Goal: Task Accomplishment & Management: Manage account settings

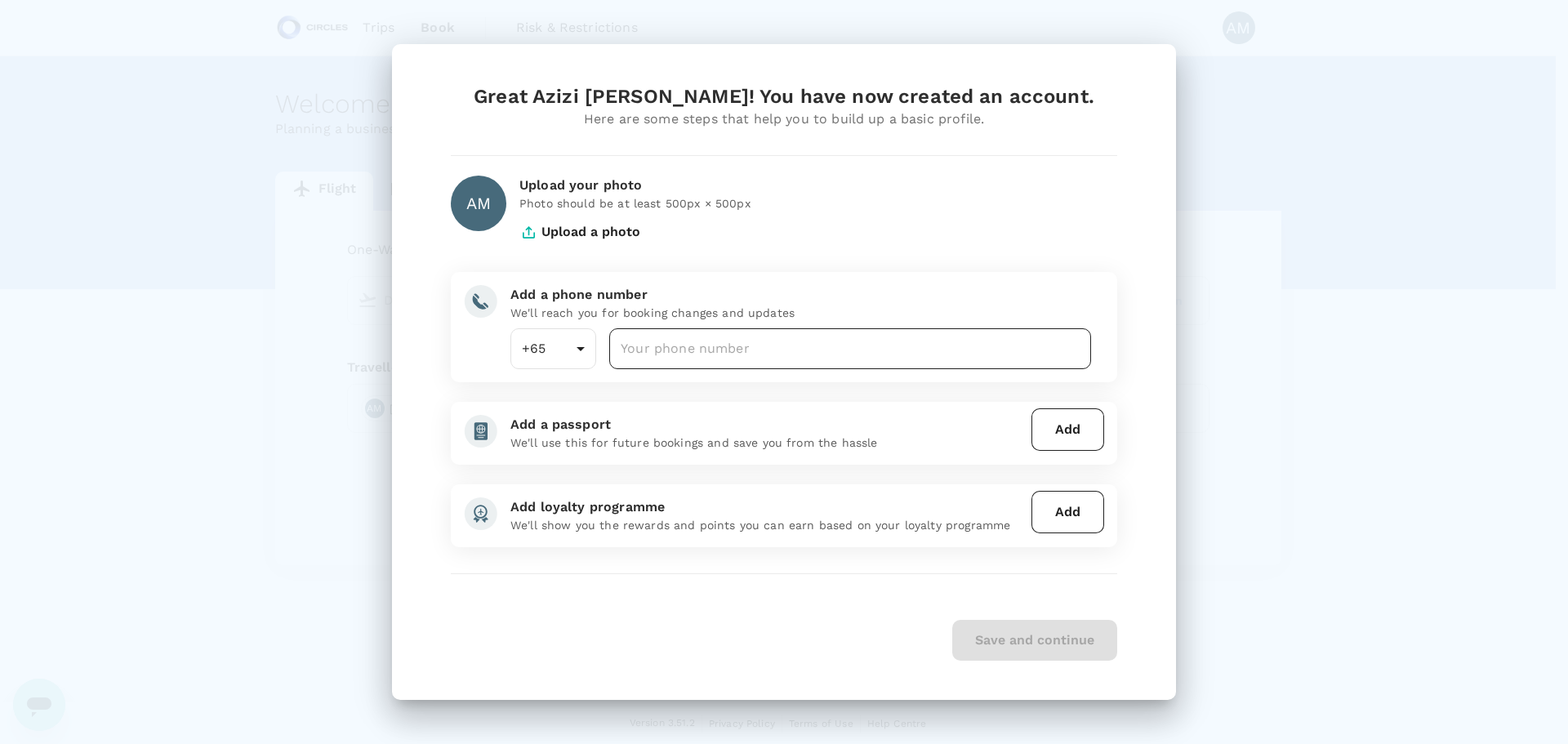
click at [698, 351] on input "number" at bounding box center [850, 349] width 482 height 41
type input "96934635"
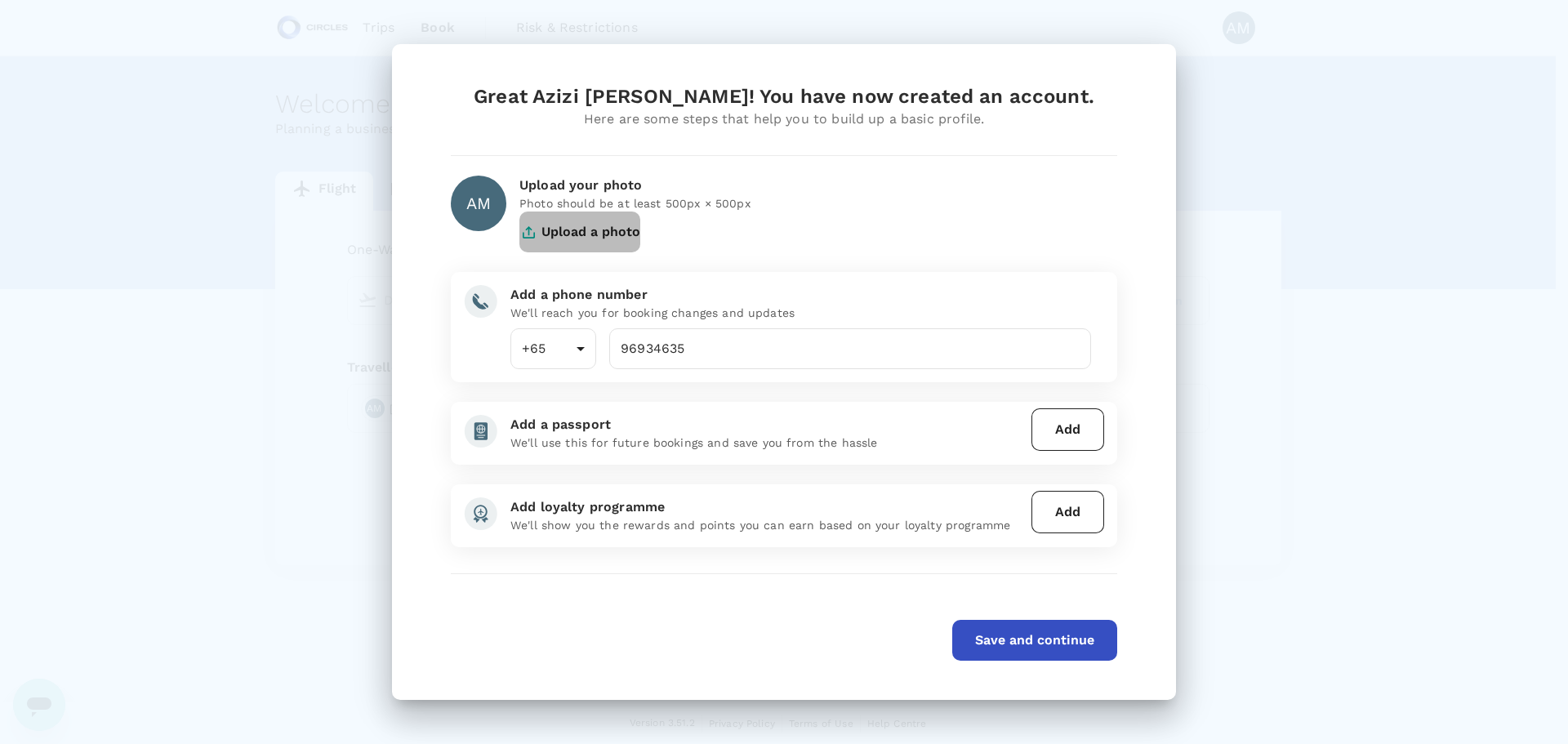
click at [567, 229] on button "Upload a photo" at bounding box center [580, 232] width 121 height 41
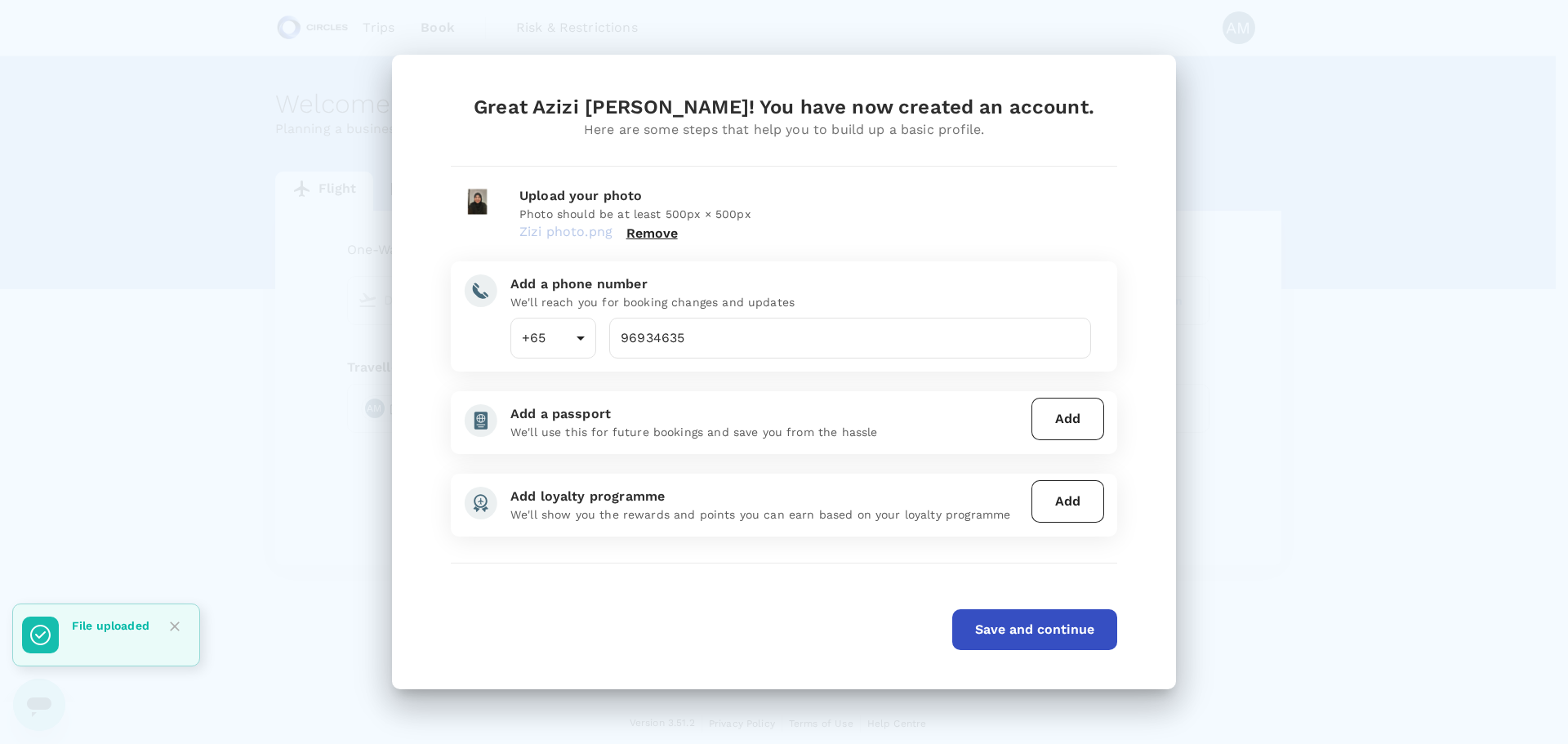
click at [477, 199] on img at bounding box center [478, 214] width 56 height 56
click at [1062, 617] on button "Save and continue" at bounding box center [1034, 630] width 165 height 41
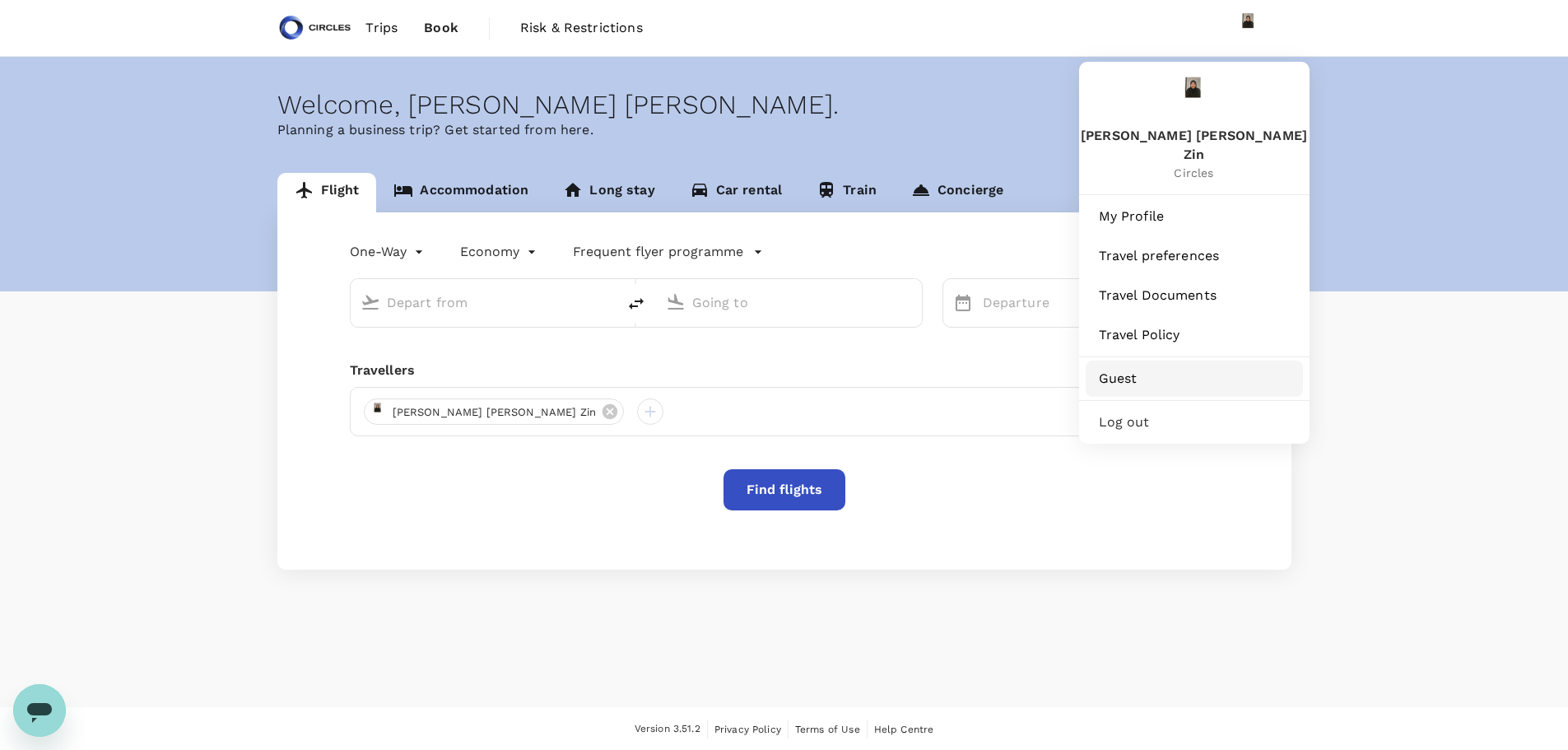
click at [1149, 369] on span "Guest" at bounding box center [1195, 378] width 191 height 20
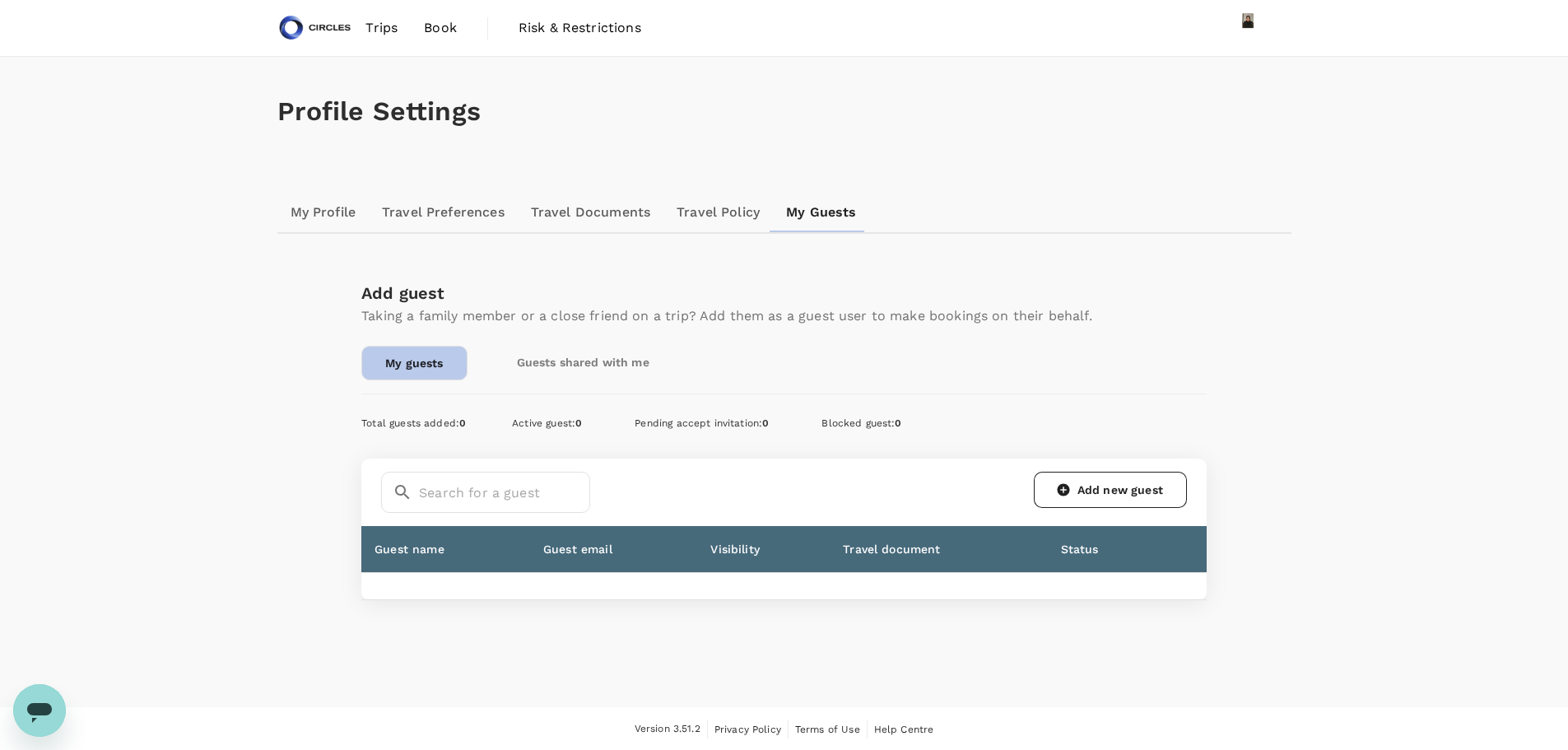
click at [423, 369] on link "My guests" at bounding box center [414, 363] width 105 height 34
click at [1114, 495] on link "Add new guest" at bounding box center [1110, 490] width 153 height 36
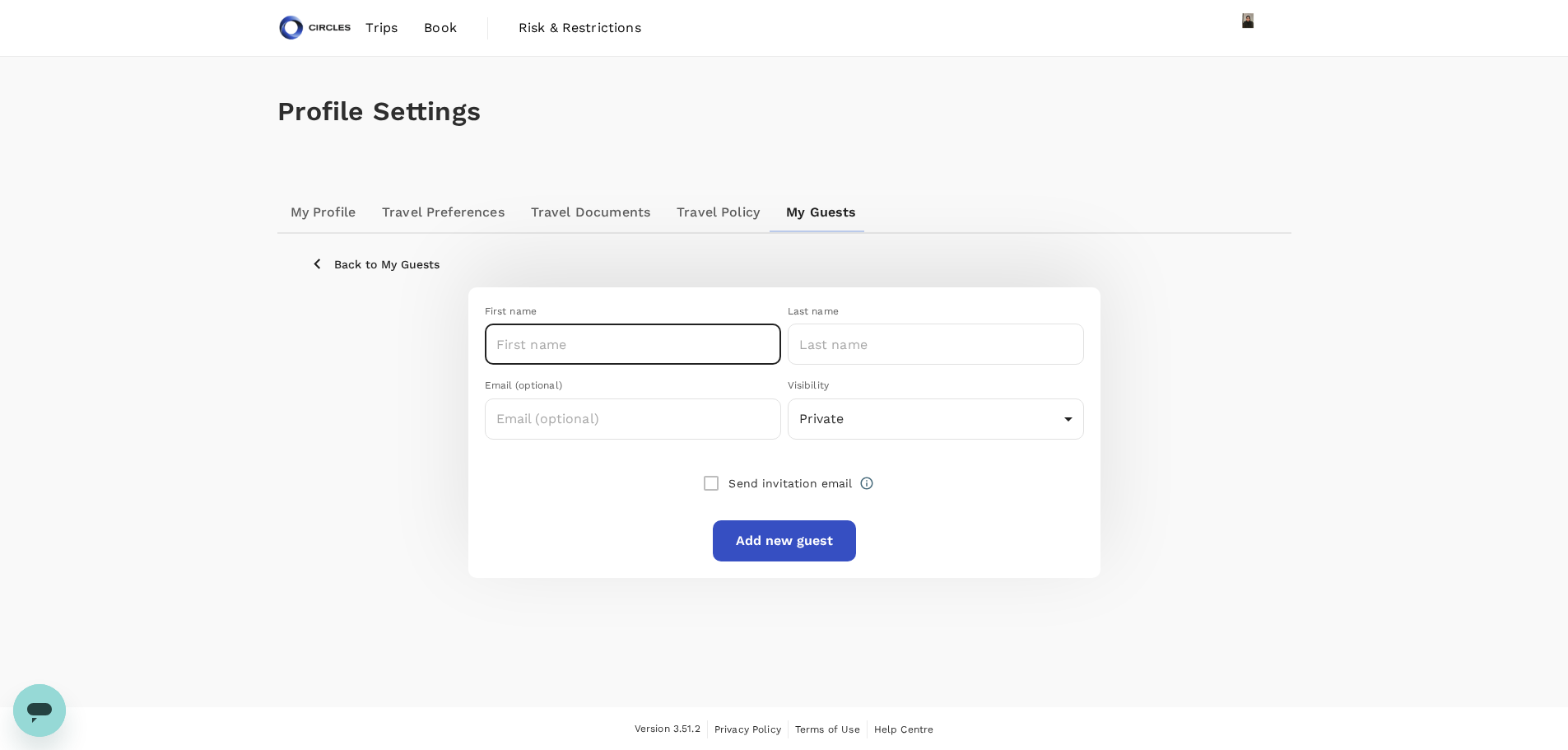
click at [585, 333] on input "text" at bounding box center [633, 344] width 296 height 41
type input "Sanjay"
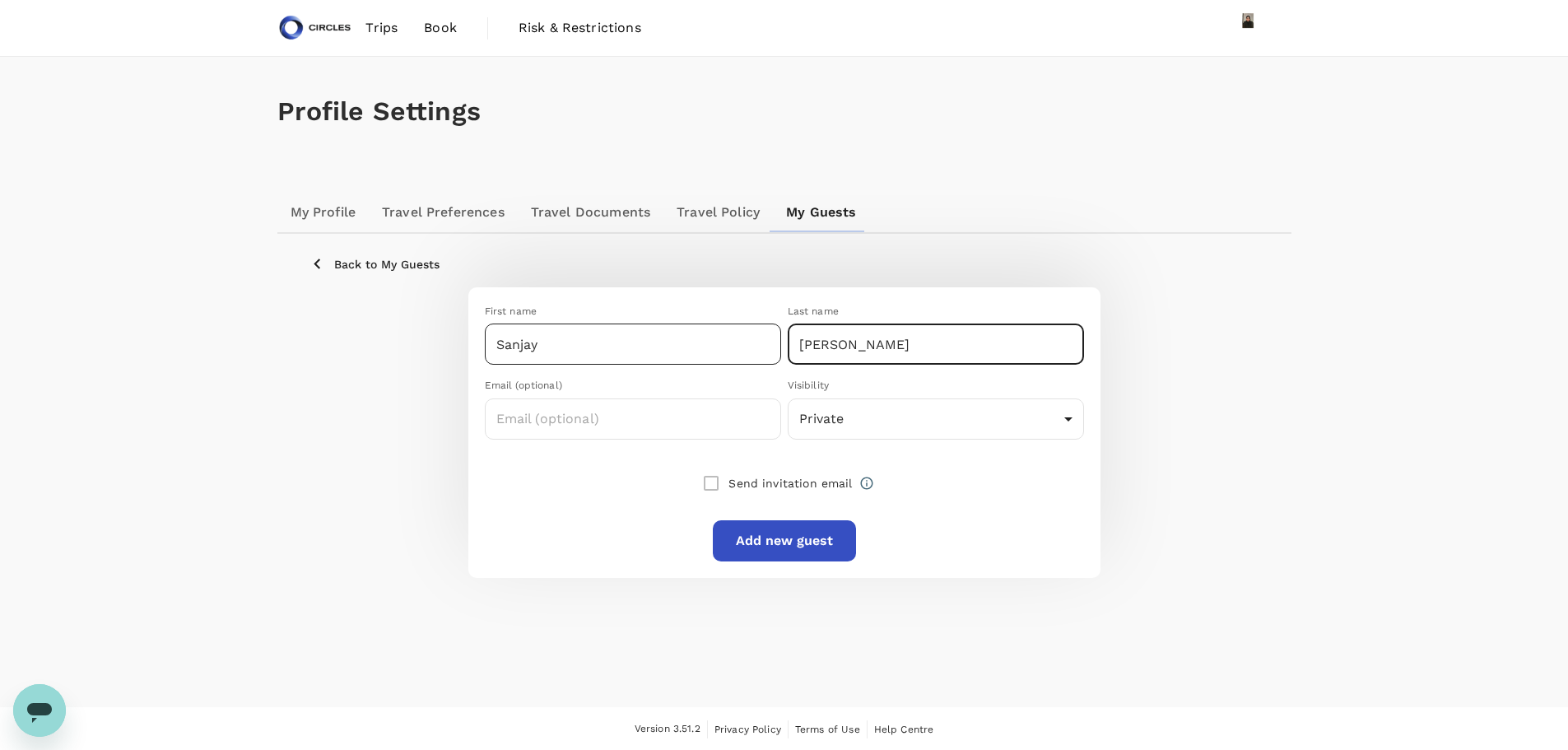
type input "[PERSON_NAME]"
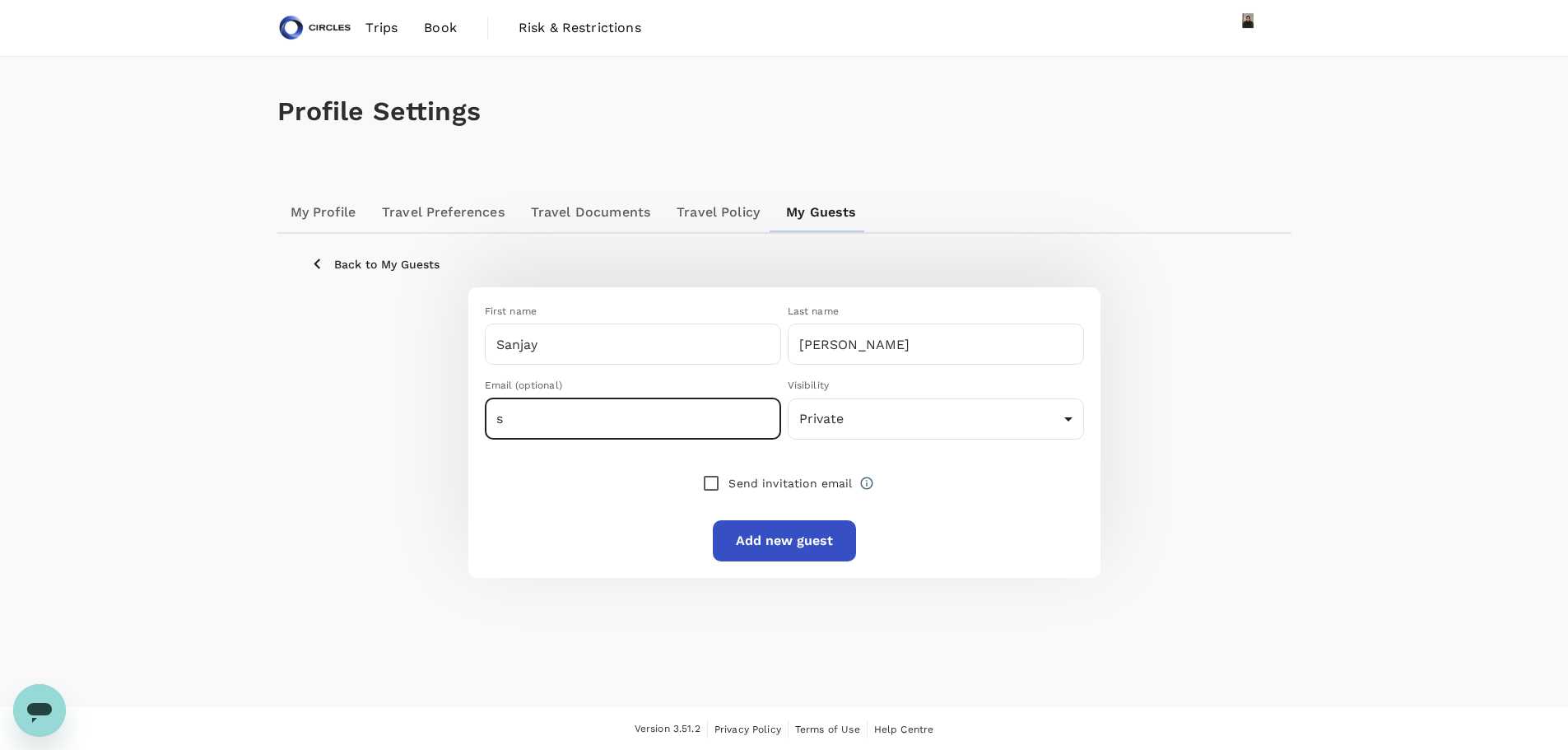
type input "[EMAIL_ADDRESS][PERSON_NAME][DOMAIN_NAME]"
click at [1051, 424] on body "Trips Book Risk & Restrictions Profile Settings My Profile Travel Preferences T…" at bounding box center [784, 375] width 1568 height 752
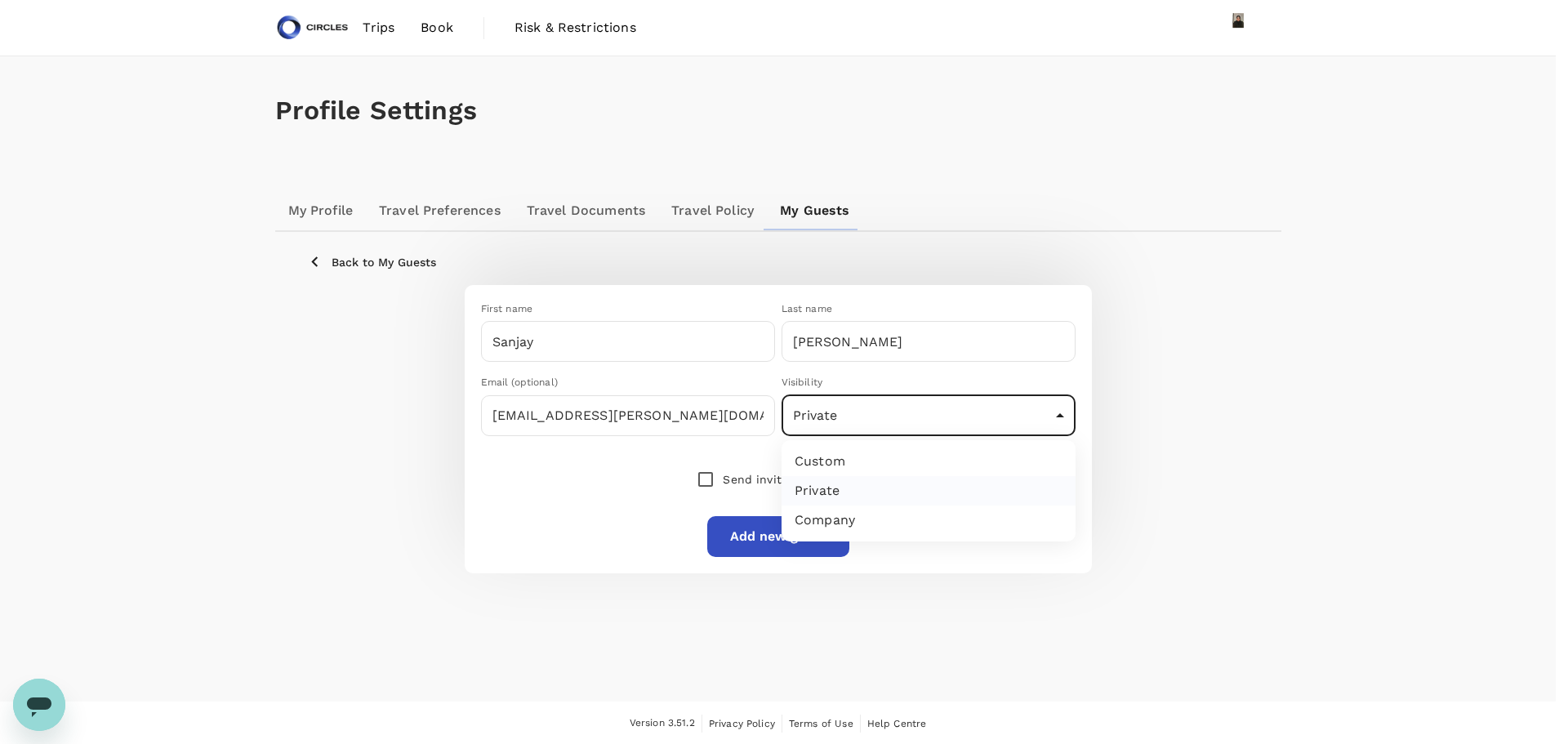
click at [1040, 420] on div at bounding box center [784, 372] width 1568 height 744
click at [342, 267] on p "Back to My Guests" at bounding box center [383, 261] width 104 height 16
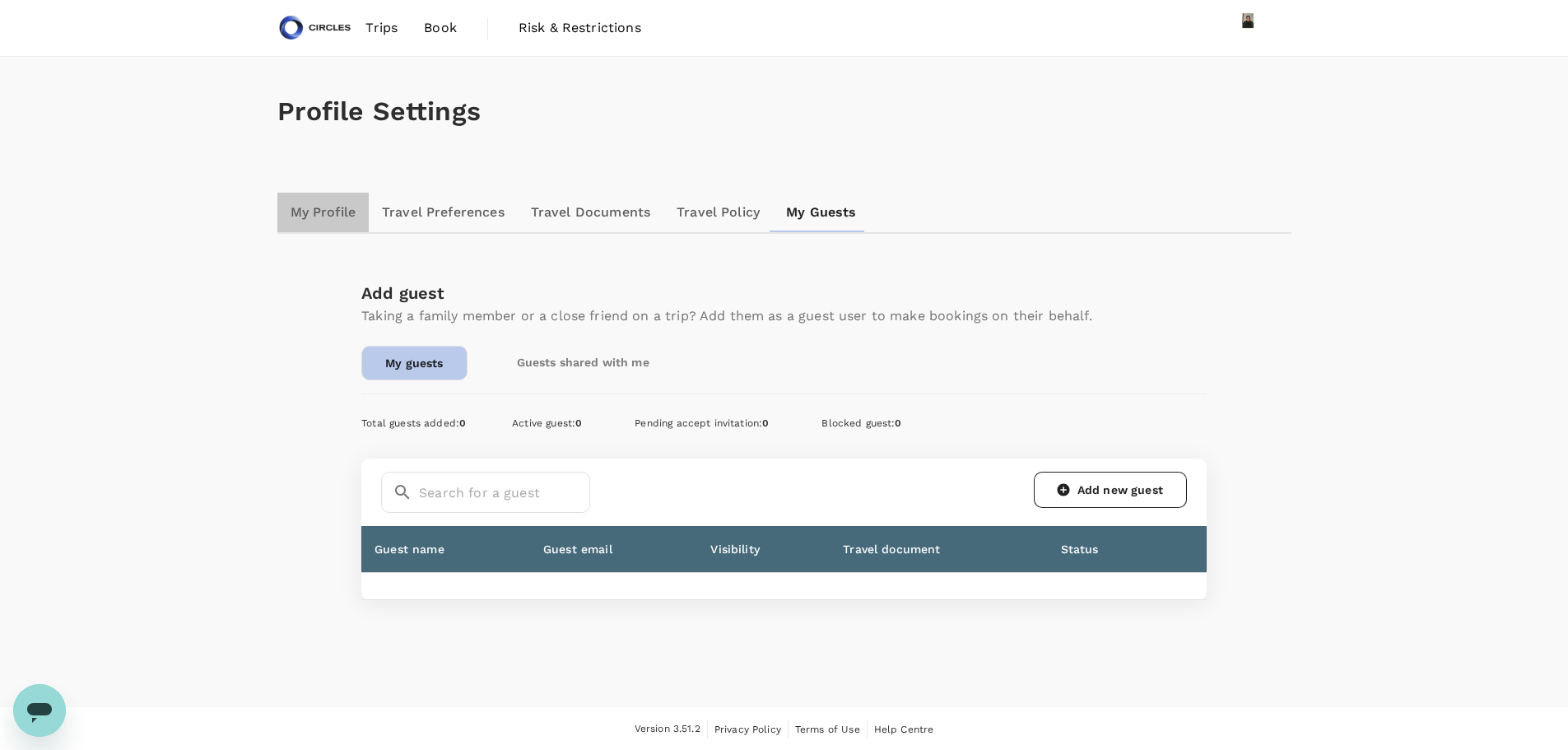
click at [323, 216] on link "My Profile" at bounding box center [323, 213] width 92 height 40
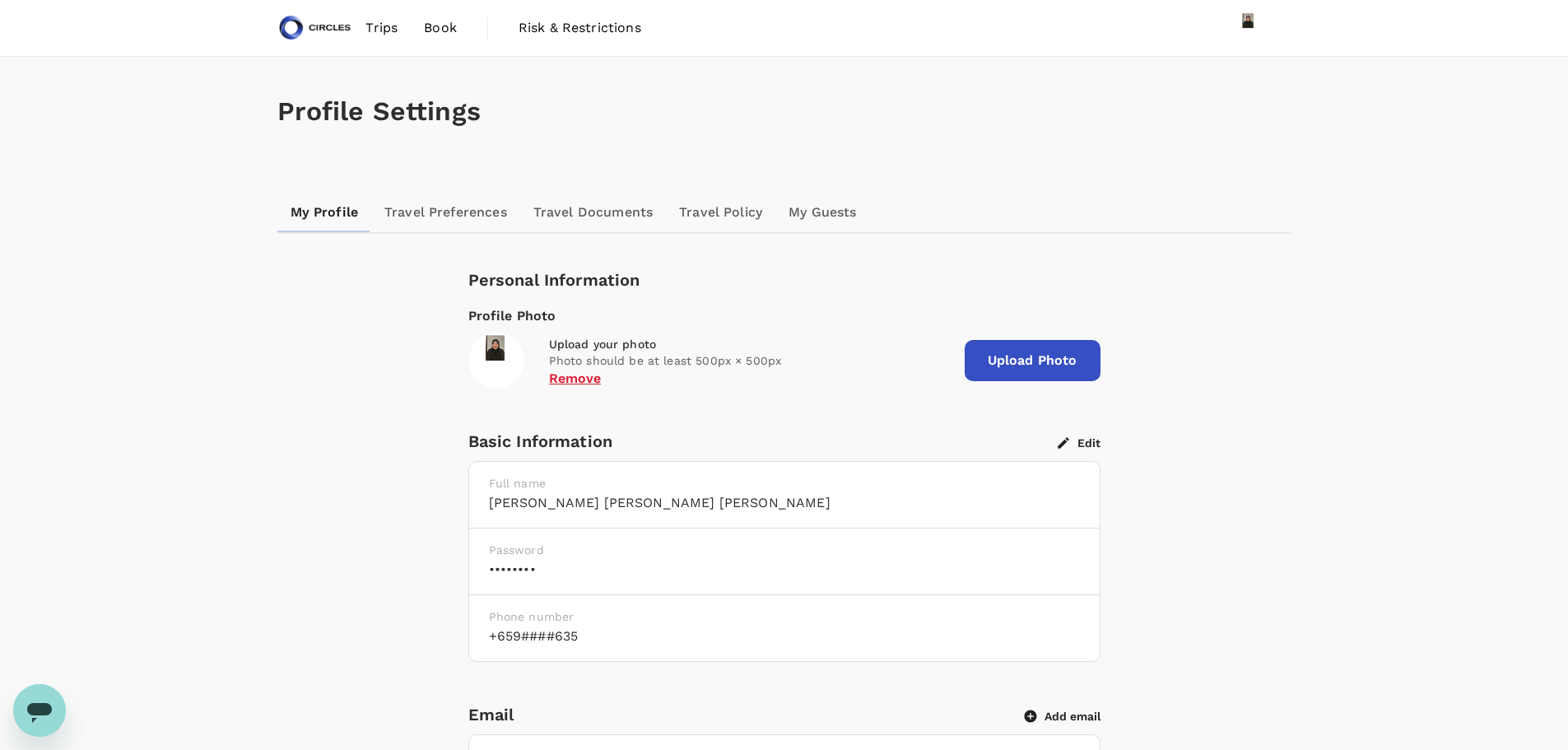
click at [491, 352] on img at bounding box center [496, 360] width 56 height 56
click at [1244, 23] on img at bounding box center [1249, 28] width 33 height 33
click at [1137, 207] on span "My Profile" at bounding box center [1195, 216] width 191 height 20
click at [434, 23] on span "Book" at bounding box center [440, 28] width 33 height 20
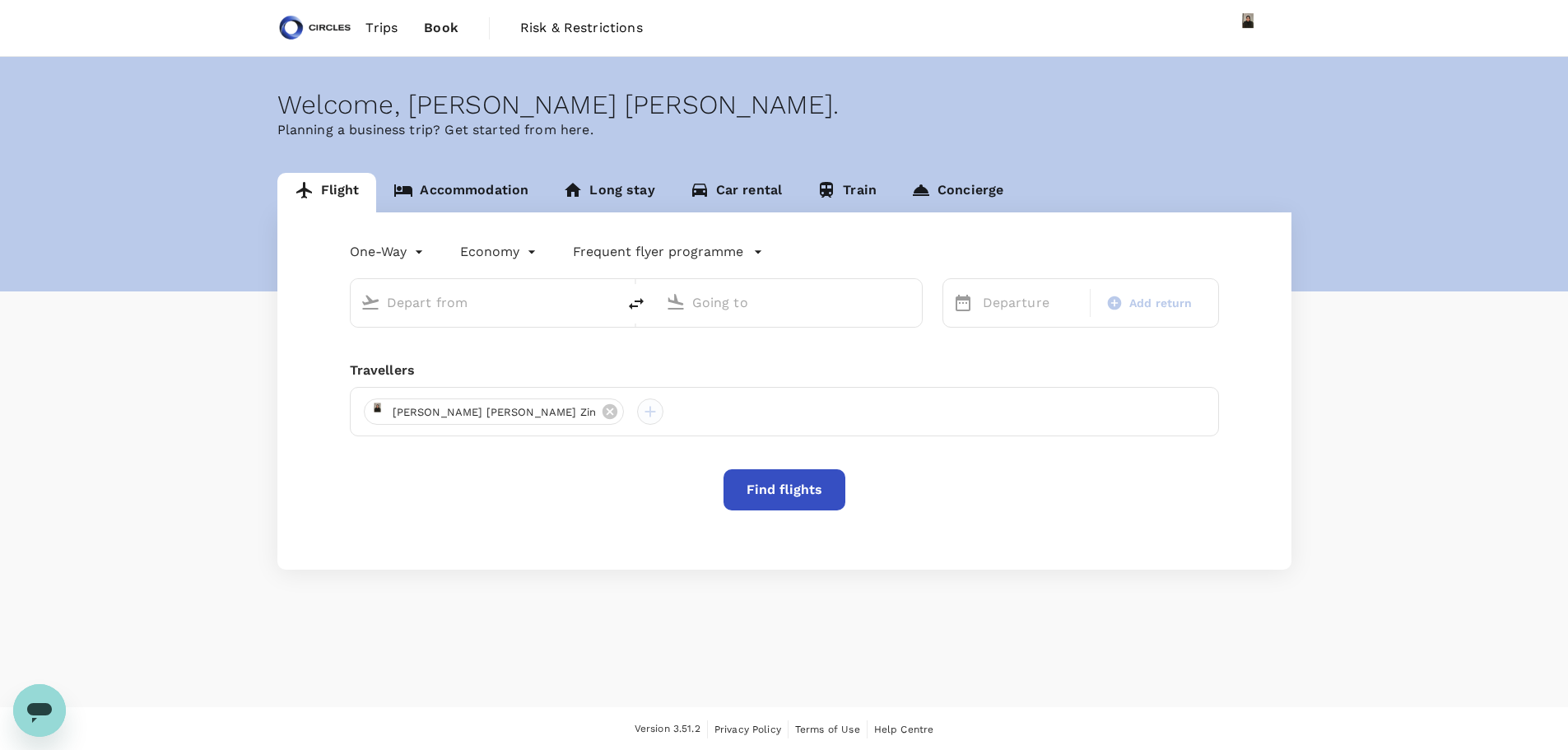
click at [637, 416] on div at bounding box center [650, 412] width 27 height 27
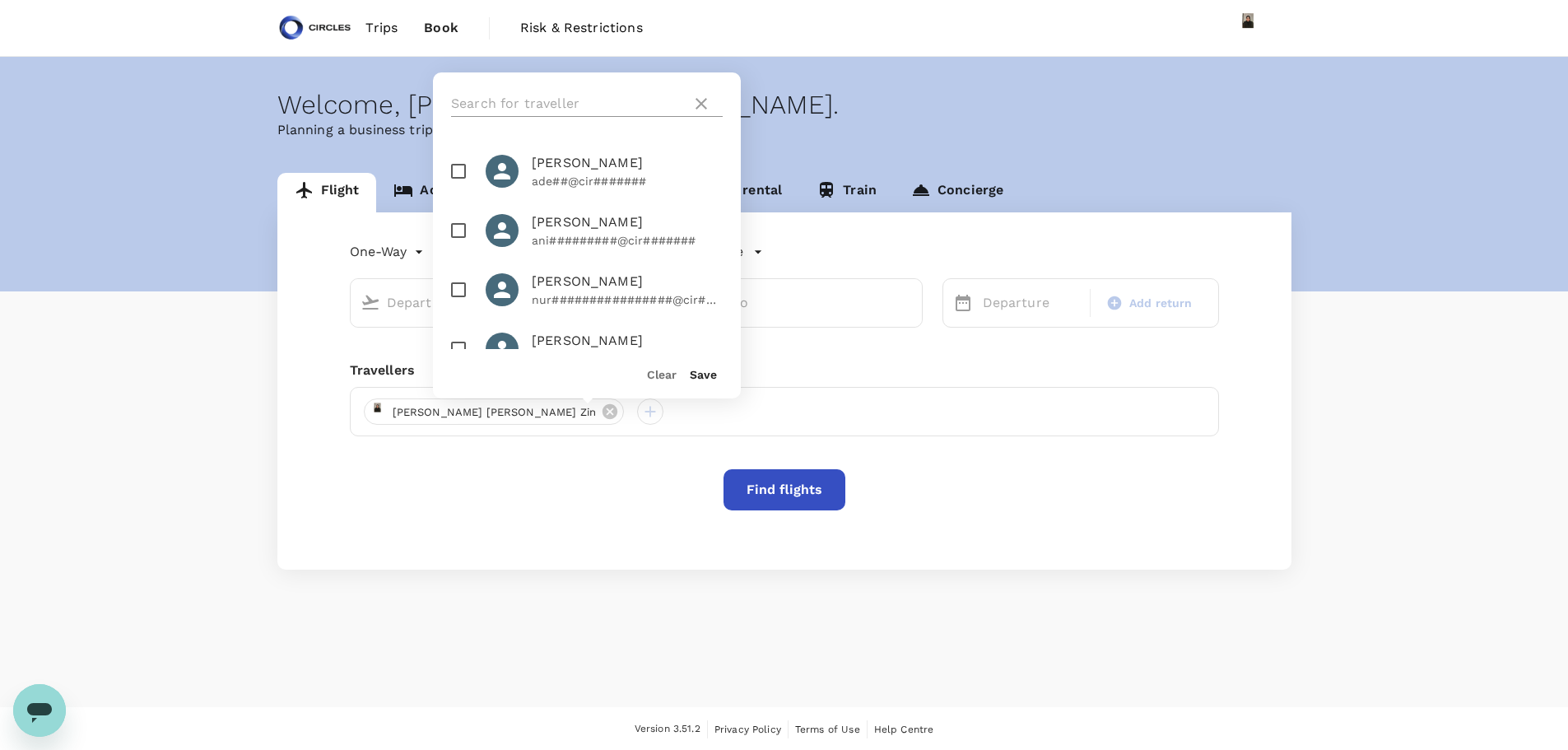
click at [599, 105] on input "text" at bounding box center [568, 103] width 234 height 27
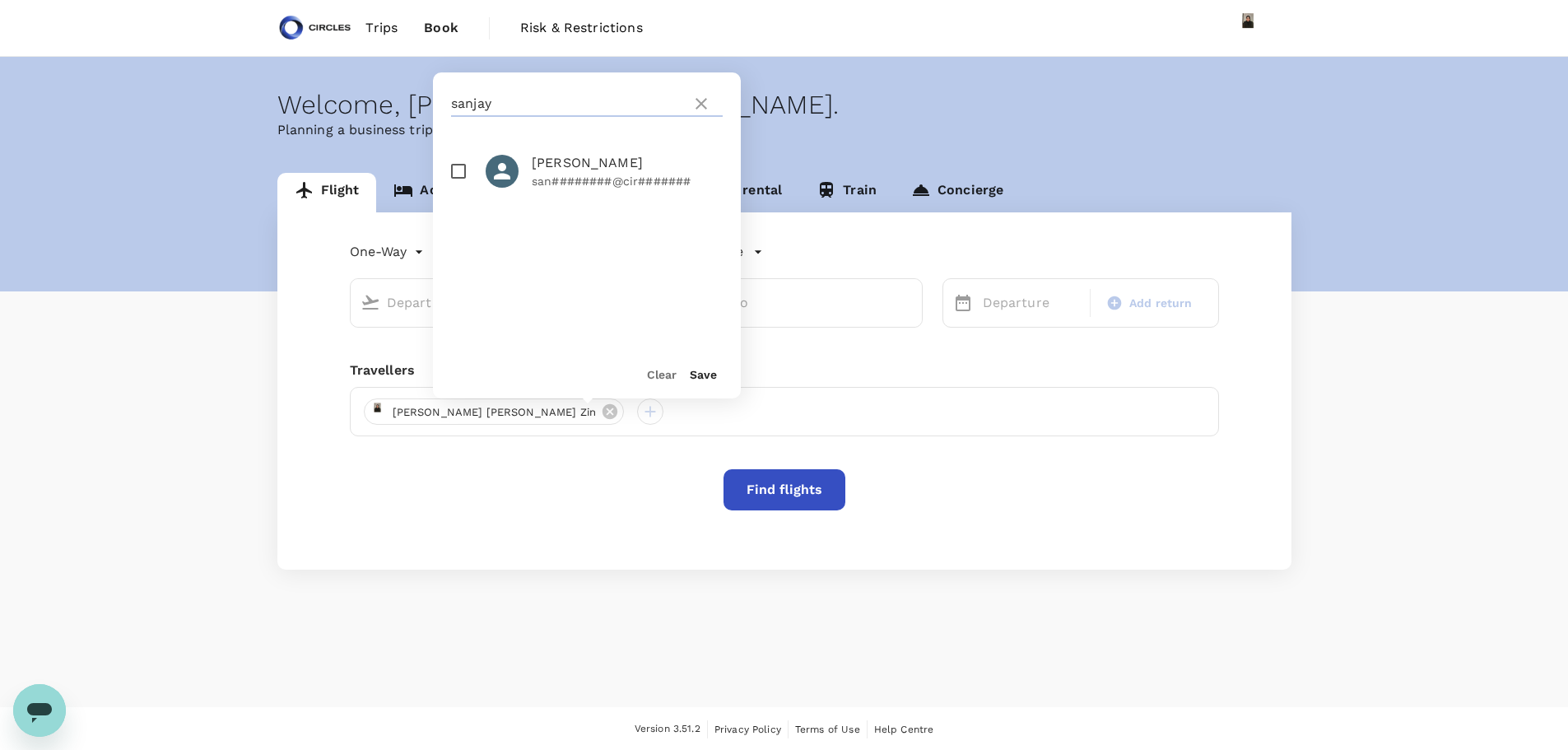
type input "sanjay"
click at [590, 183] on p "san########@cir#######" at bounding box center [627, 181] width 191 height 16
checkbox input "true"
click at [700, 375] on button "Save" at bounding box center [703, 374] width 28 height 13
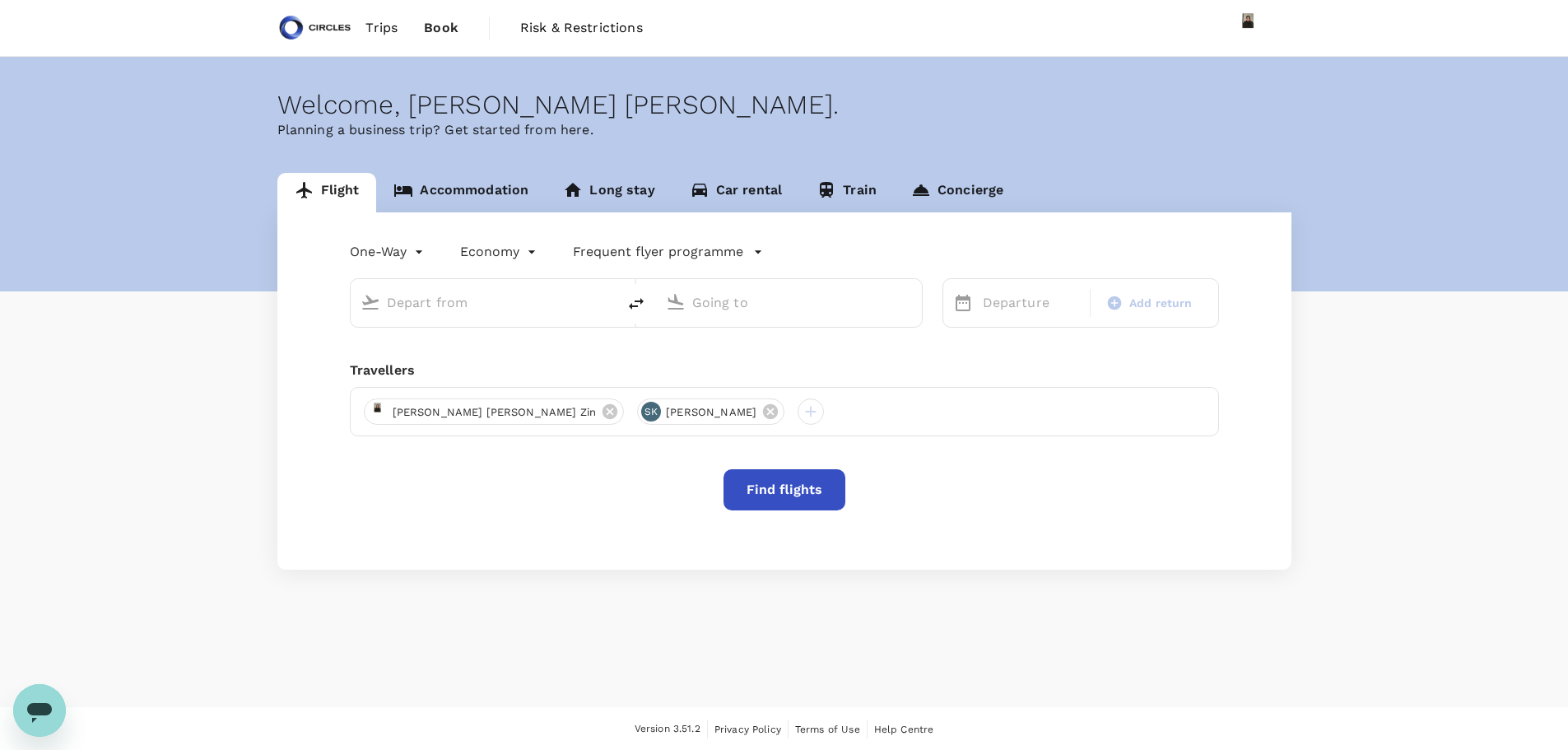
click at [602, 405] on icon at bounding box center [609, 412] width 15 height 15
click at [750, 249] on icon "button" at bounding box center [757, 251] width 16 height 16
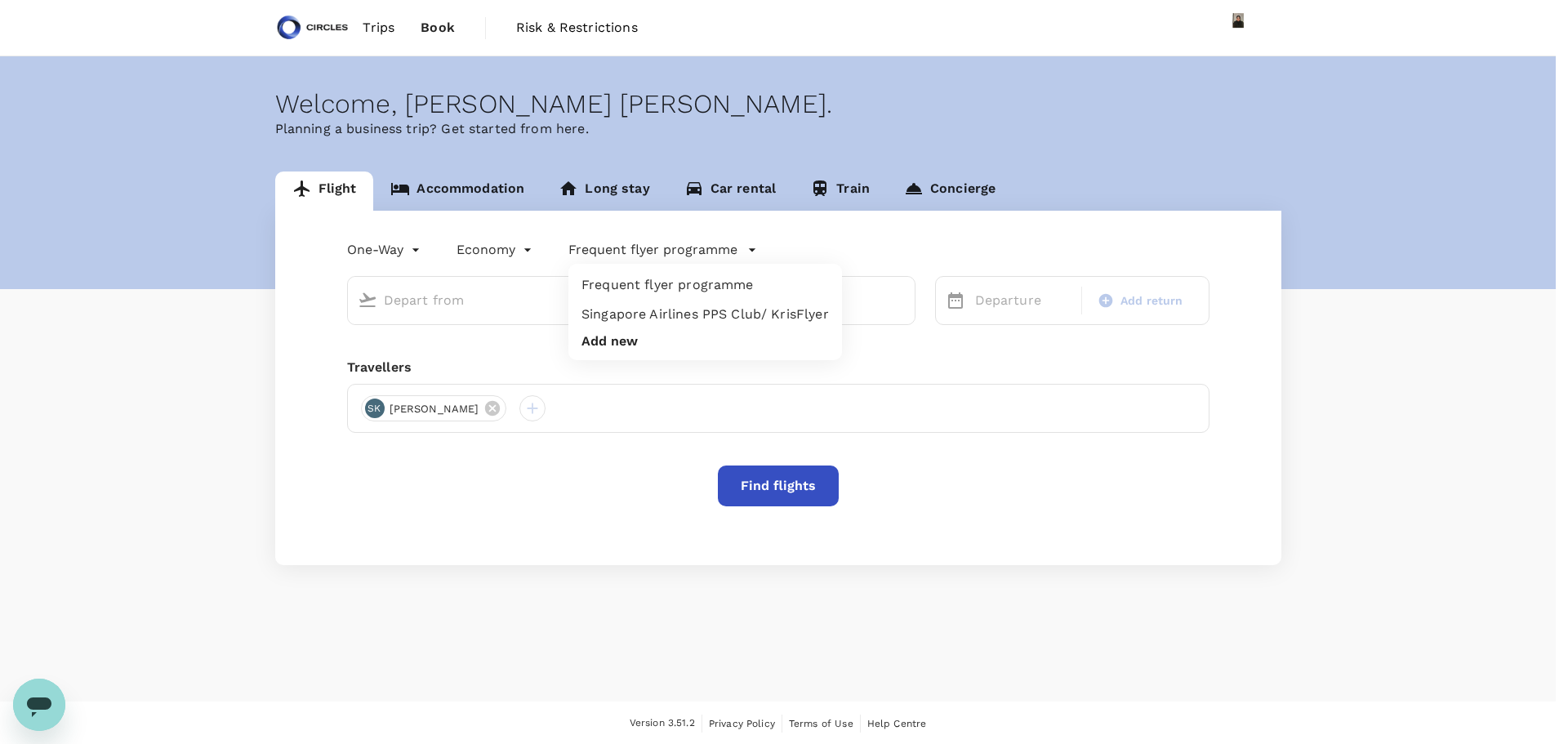
click at [710, 284] on li "Frequent flyer programme" at bounding box center [705, 285] width 273 height 29
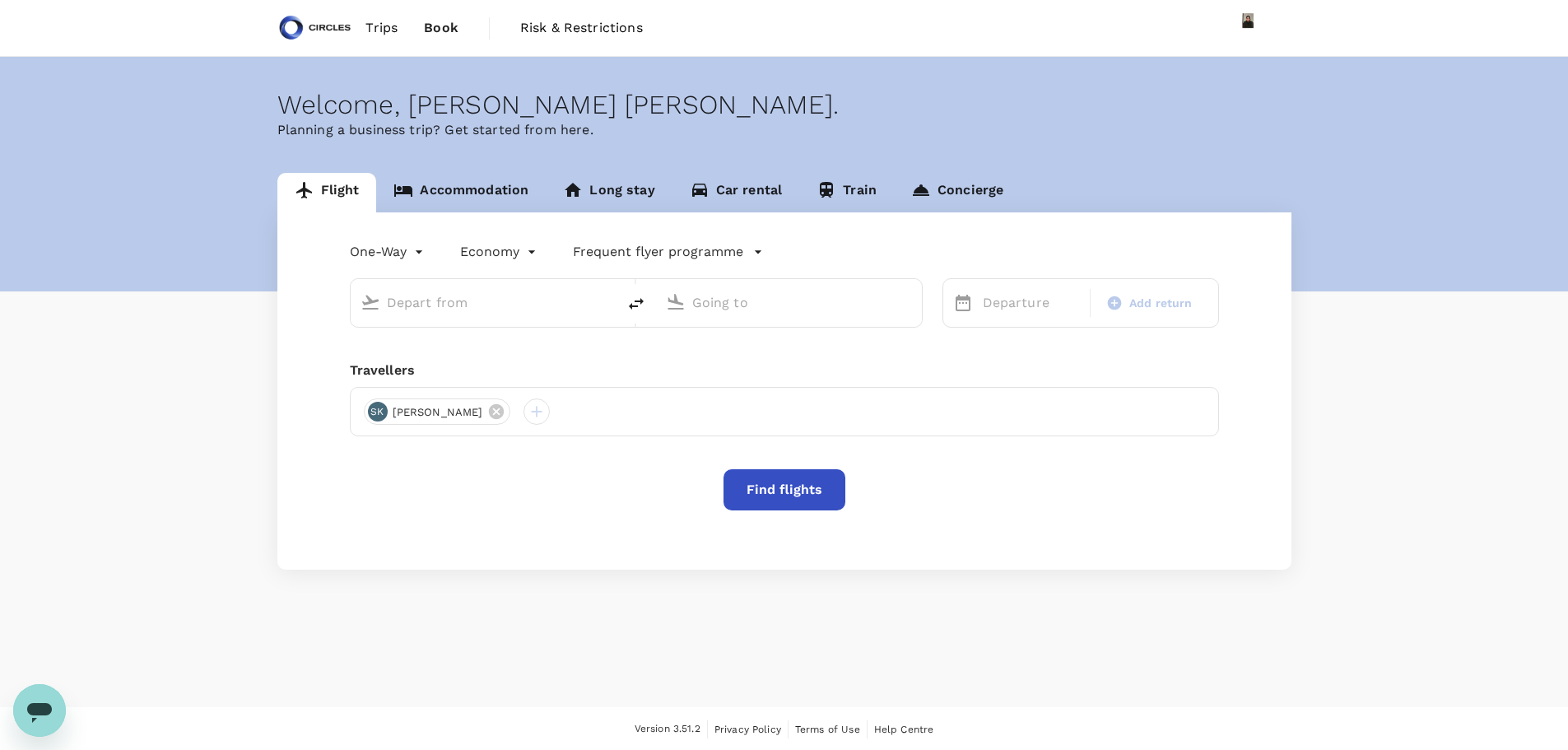
click at [750, 255] on icon "button" at bounding box center [757, 251] width 16 height 16
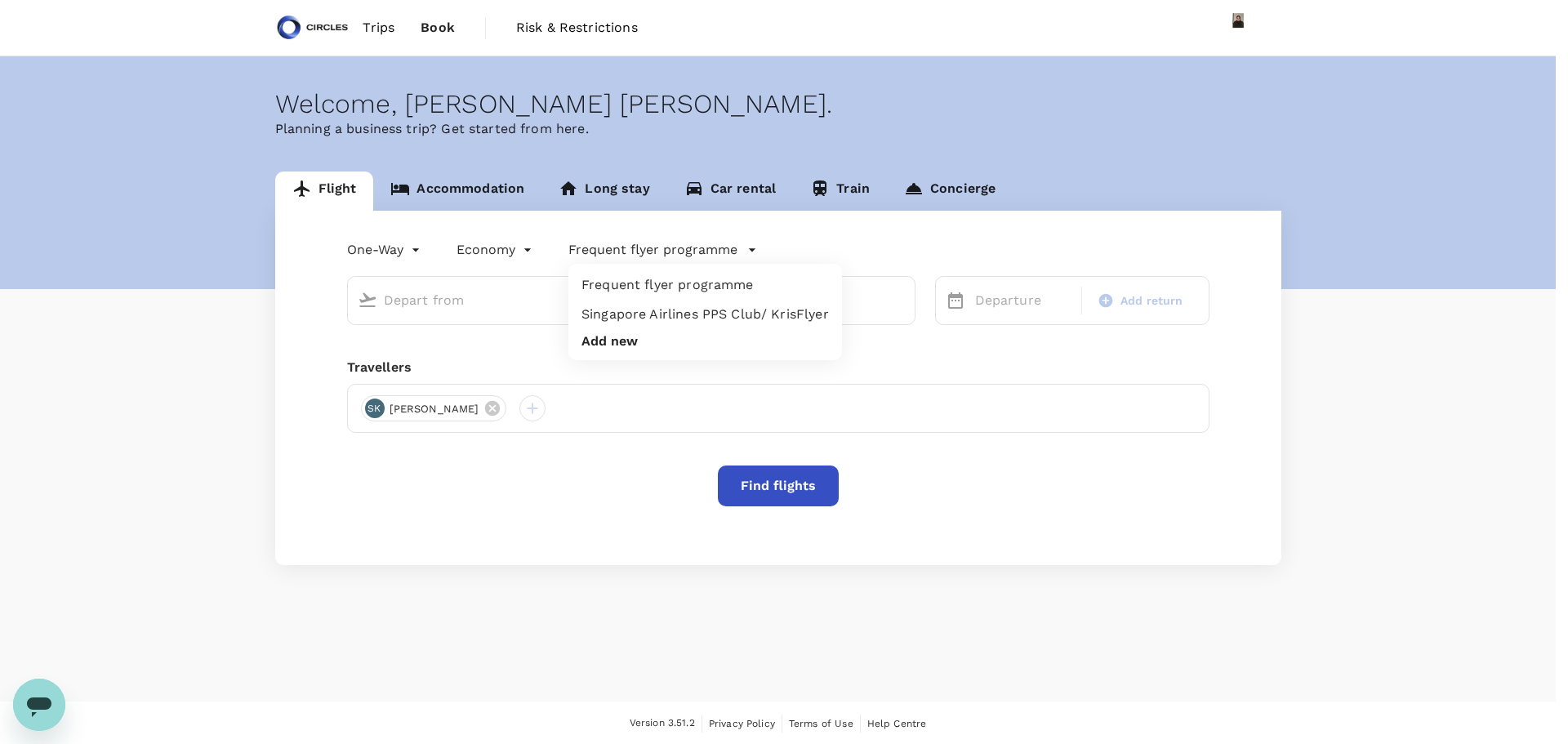
click at [1186, 631] on div at bounding box center [784, 372] width 1568 height 744
